Goal: Find contact information: Find contact information

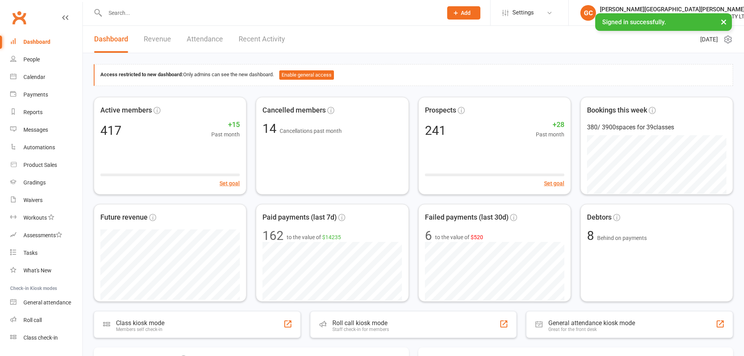
click at [112, 12] on input "text" at bounding box center [270, 12] width 334 height 11
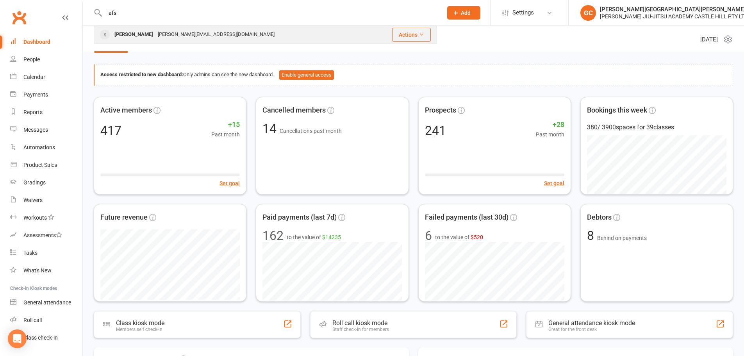
type input "afs"
click at [141, 32] on div "[PERSON_NAME]" at bounding box center [133, 34] width 43 height 11
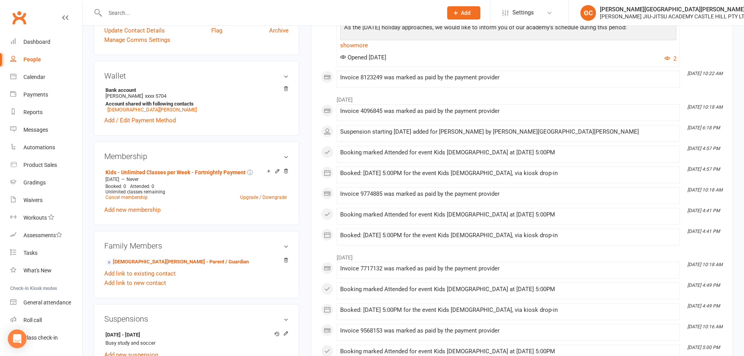
scroll to position [260, 0]
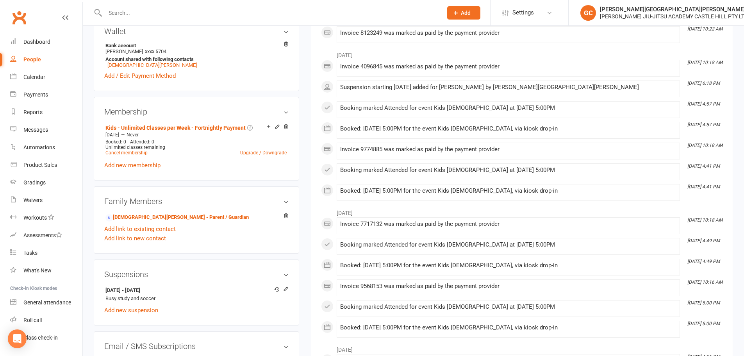
click at [303, 103] on div "upload photo [PERSON_NAME] Activated [DATE] Added [DATE] Suspended member [DEMO…" at bounding box center [196, 148] width 217 height 745
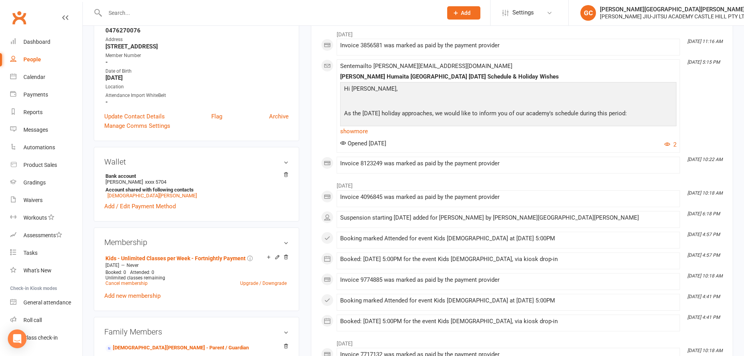
scroll to position [0, 0]
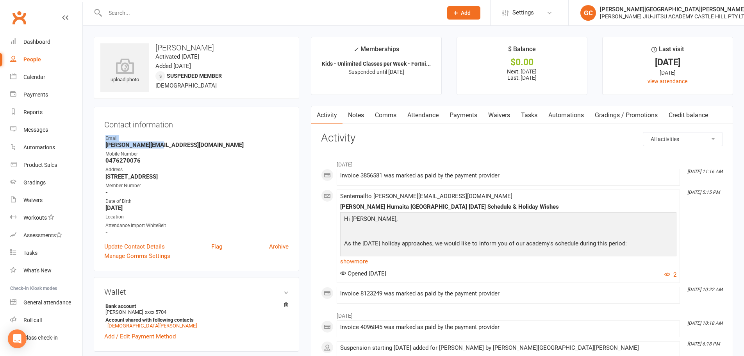
drag, startPoint x: 103, startPoint y: 141, endPoint x: 157, endPoint y: 146, distance: 54.8
click at [157, 146] on div "Contact information Owner Email [PERSON_NAME][EMAIL_ADDRESS][DOMAIN_NAME] Mobil…" at bounding box center [196, 189] width 205 height 164
click at [157, 145] on strong "[PERSON_NAME][EMAIL_ADDRESS][DOMAIN_NAME]" at bounding box center [196, 144] width 183 height 7
drag, startPoint x: 109, startPoint y: 145, endPoint x: 168, endPoint y: 145, distance: 59.0
click at [168, 145] on strong "[PERSON_NAME][EMAIL_ADDRESS][DOMAIN_NAME]" at bounding box center [196, 144] width 183 height 7
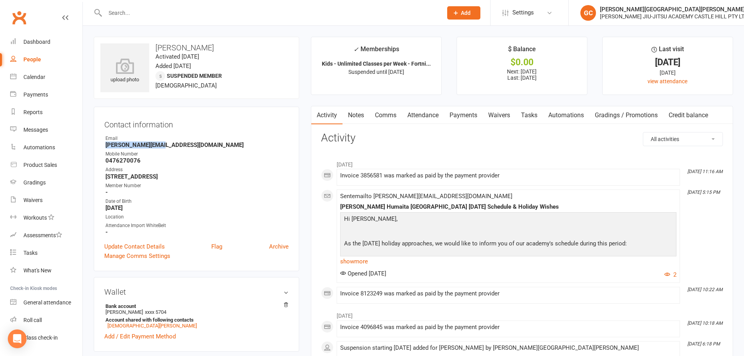
copy strong "[PERSON_NAME][EMAIL_ADDRESS][DOMAIN_NAME]"
drag, startPoint x: 158, startPoint y: 45, endPoint x: 216, endPoint y: 50, distance: 58.8
click at [216, 50] on h3 "[PERSON_NAME]" at bounding box center [196, 47] width 192 height 9
copy h3 "[PERSON_NAME]"
click at [128, 10] on input "text" at bounding box center [270, 12] width 334 height 11
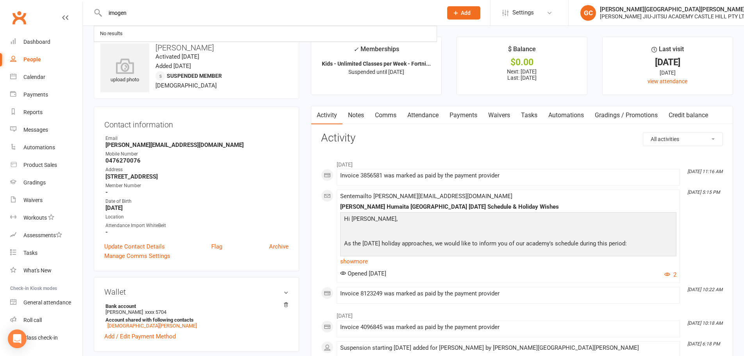
type input "imogen"
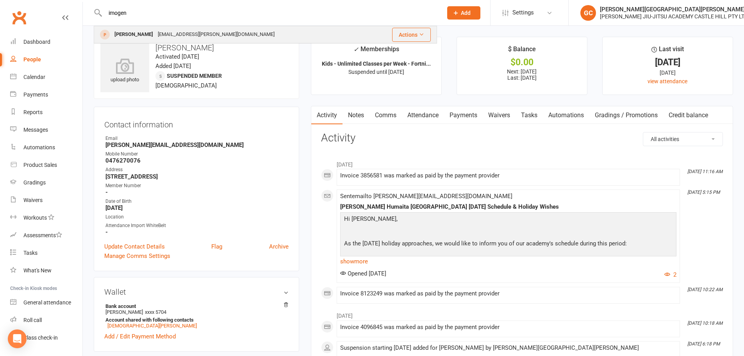
click at [141, 37] on div "[PERSON_NAME]" at bounding box center [133, 34] width 43 height 11
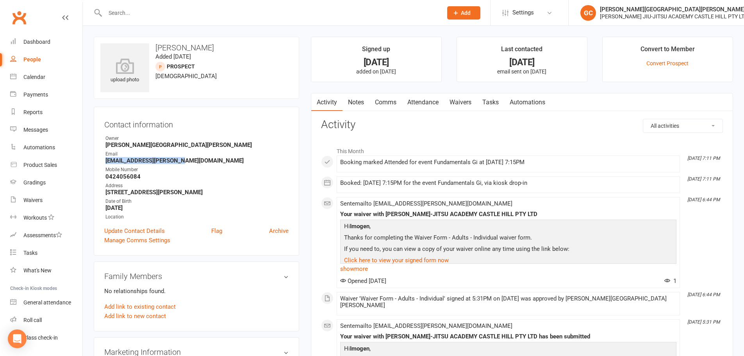
drag, startPoint x: 104, startPoint y: 159, endPoint x: 189, endPoint y: 160, distance: 85.2
click at [189, 160] on div "Contact information Owner [PERSON_NAME][GEOGRAPHIC_DATA][PERSON_NAME] Email [EM…" at bounding box center [196, 181] width 205 height 149
copy strong "[EMAIL_ADDRESS][PERSON_NAME][DOMAIN_NAME]"
click at [139, 13] on input "text" at bounding box center [270, 12] width 334 height 11
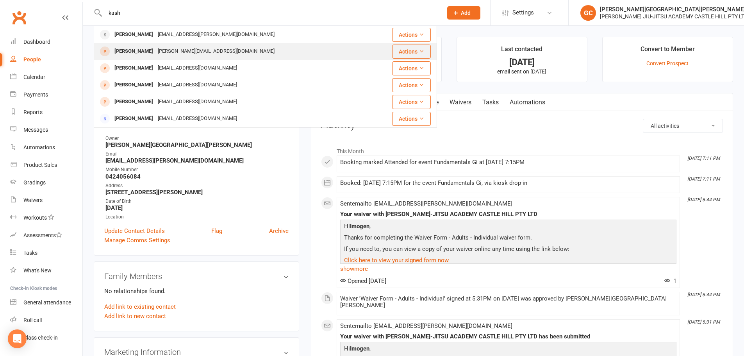
type input "kash"
click at [144, 48] on div "[PERSON_NAME]" at bounding box center [133, 51] width 43 height 11
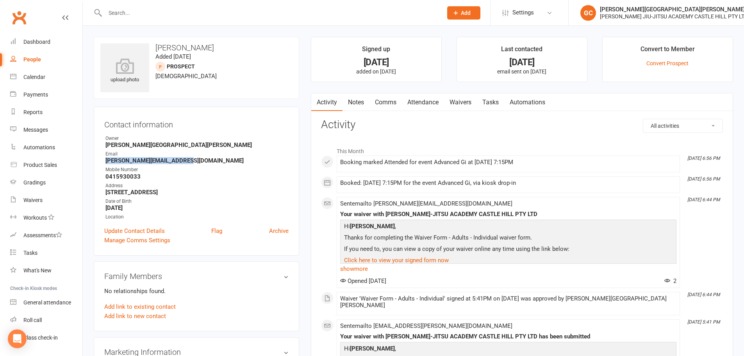
drag, startPoint x: 106, startPoint y: 163, endPoint x: 194, endPoint y: 161, distance: 87.9
click at [194, 161] on strong "[PERSON_NAME][EMAIL_ADDRESS][DOMAIN_NAME]" at bounding box center [196, 160] width 183 height 7
copy strong "[PERSON_NAME][EMAIL_ADDRESS][DOMAIN_NAME]"
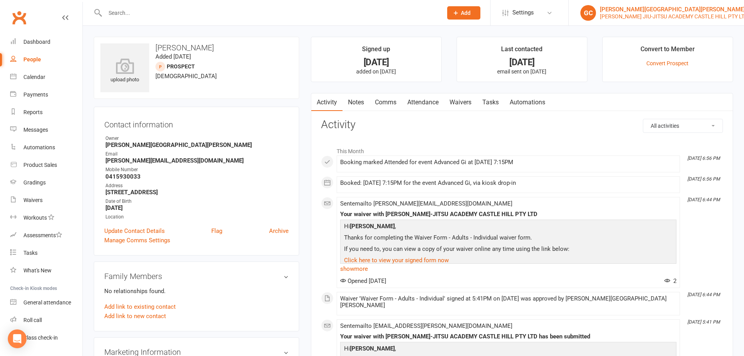
click at [631, 13] on div "[PERSON_NAME] JIU-JITSU ACADEMY CASTLE HILL PTY LTD" at bounding box center [674, 16] width 148 height 7
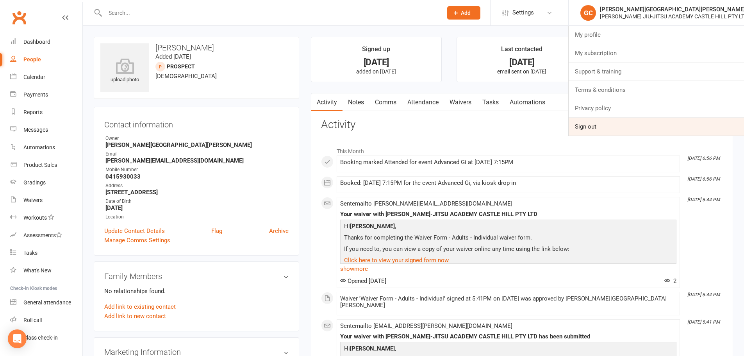
click at [594, 131] on link "Sign out" at bounding box center [656, 127] width 175 height 18
